Goal: Transaction & Acquisition: Purchase product/service

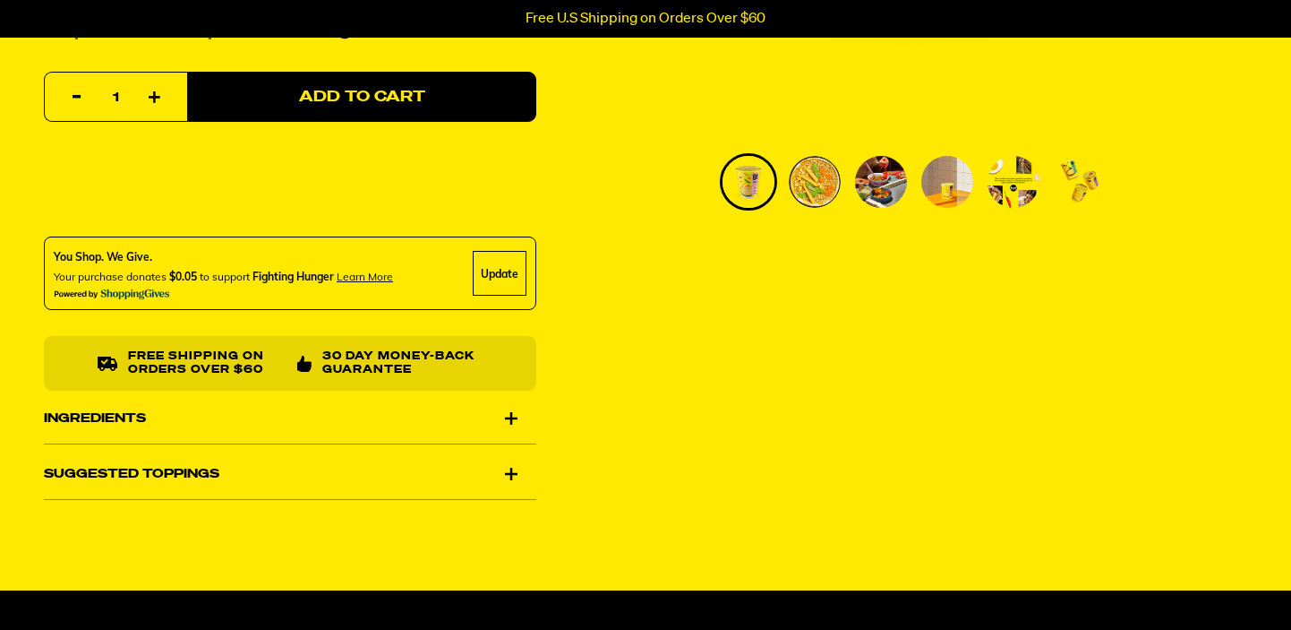
scroll to position [662, 0]
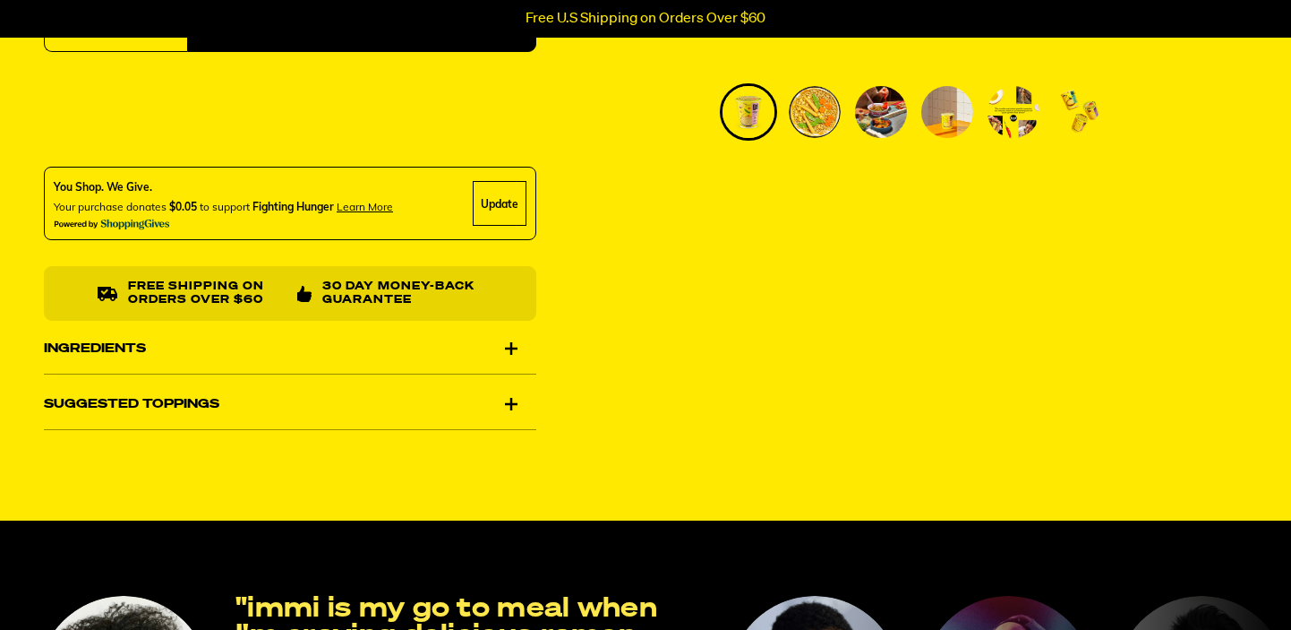
click at [421, 350] on div "Ingredients" at bounding box center [290, 348] width 493 height 50
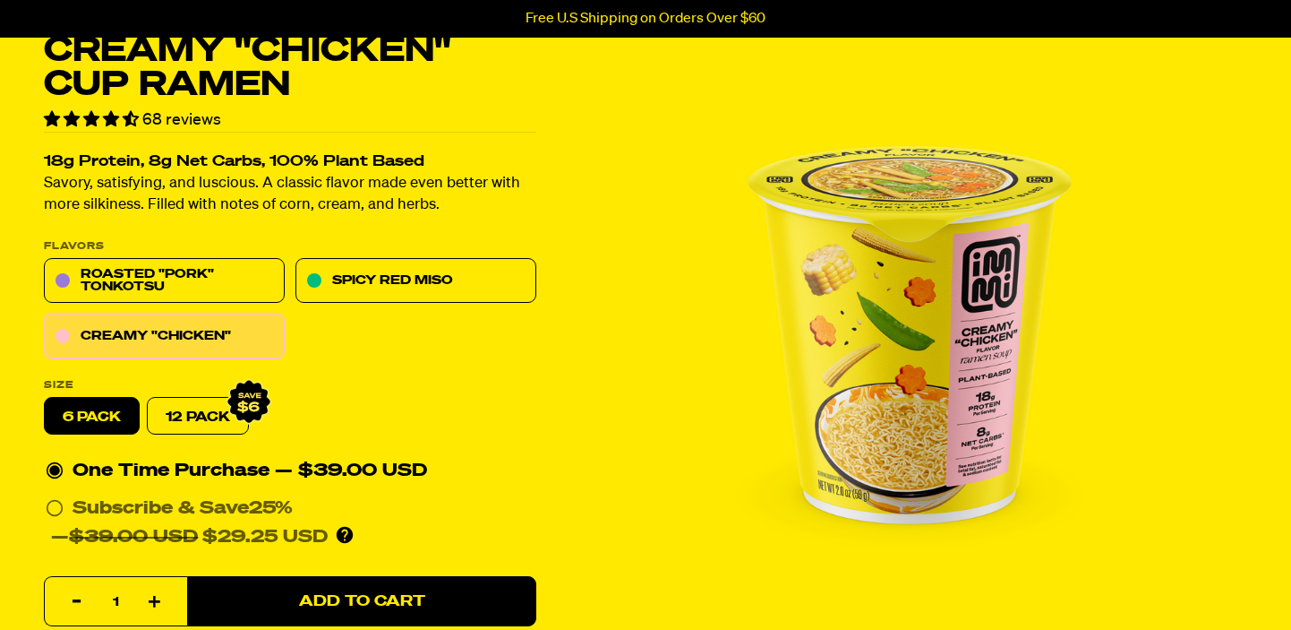
scroll to position [0, 0]
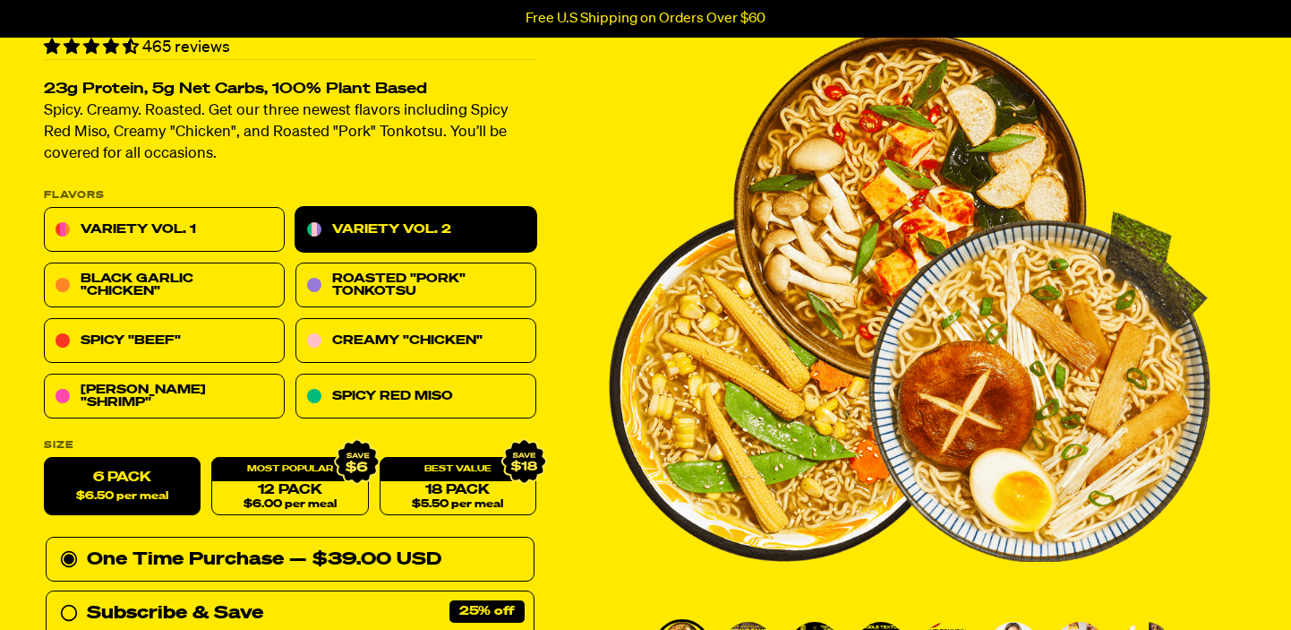
scroll to position [130, 0]
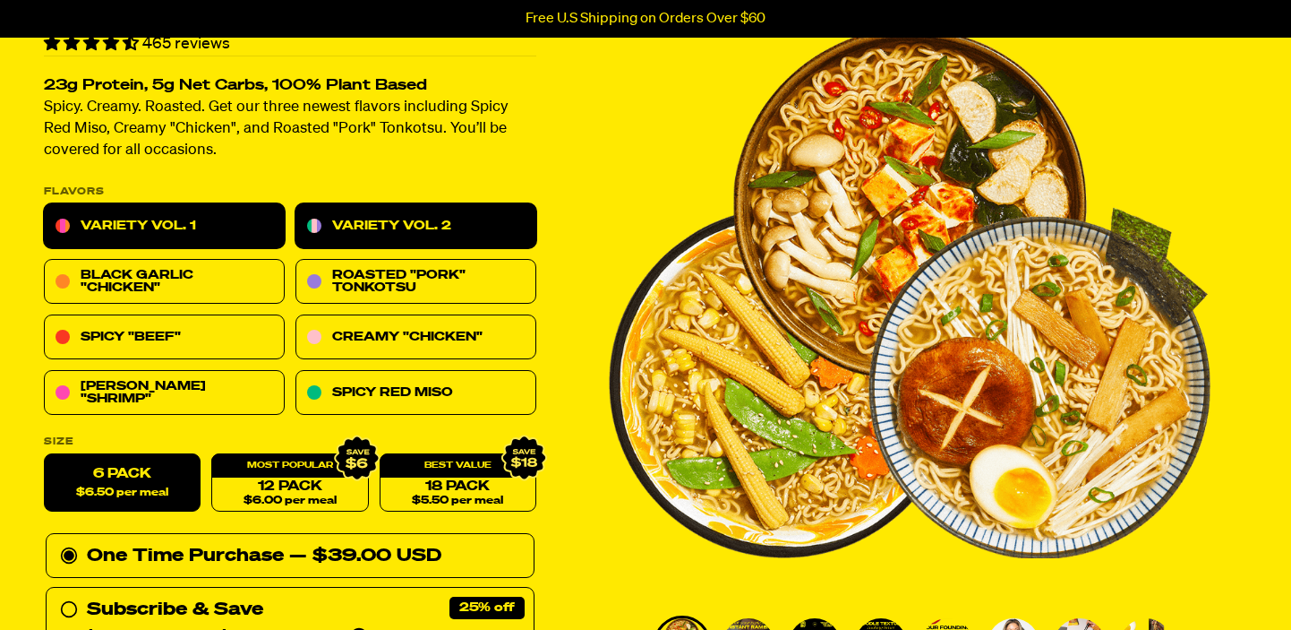
click at [159, 227] on link "Variety Vol. 1" at bounding box center [164, 226] width 241 height 45
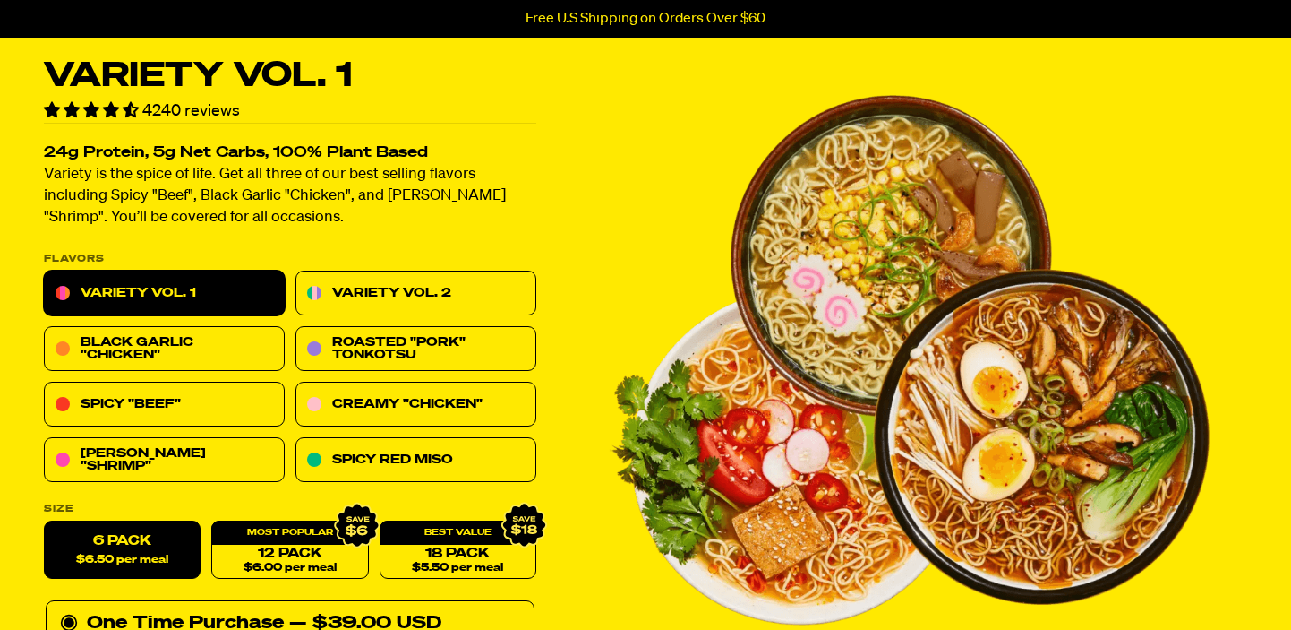
scroll to position [74, 0]
